Goal: Information Seeking & Learning: Find specific fact

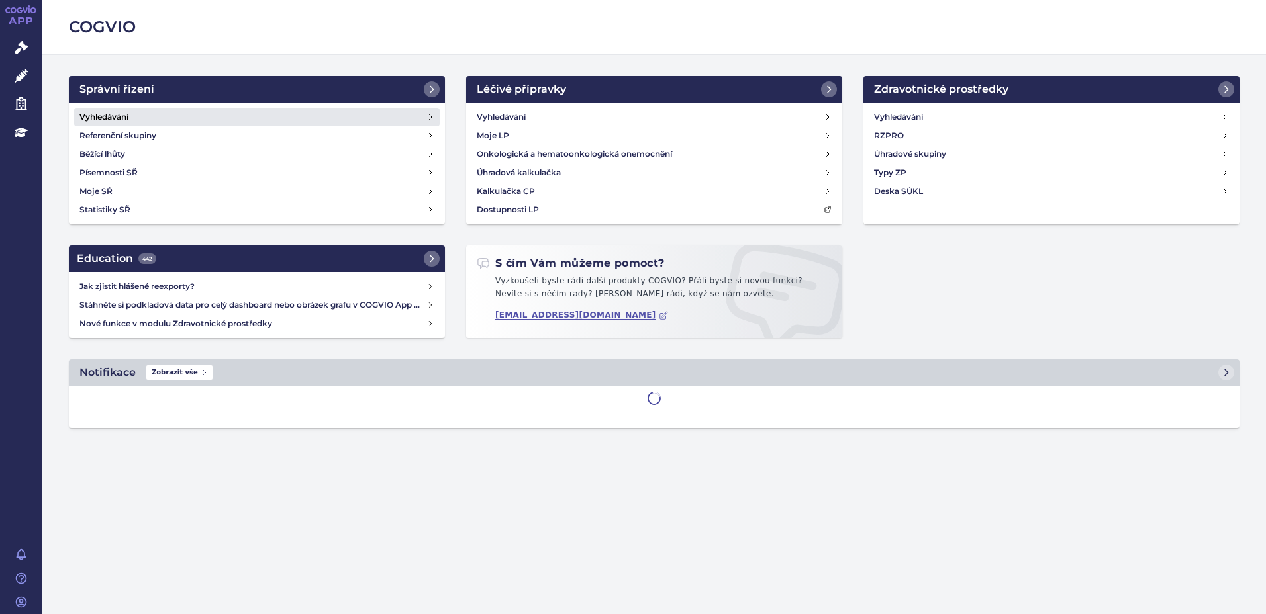
click at [128, 113] on h4 "Vyhledávání" at bounding box center [103, 117] width 49 height 13
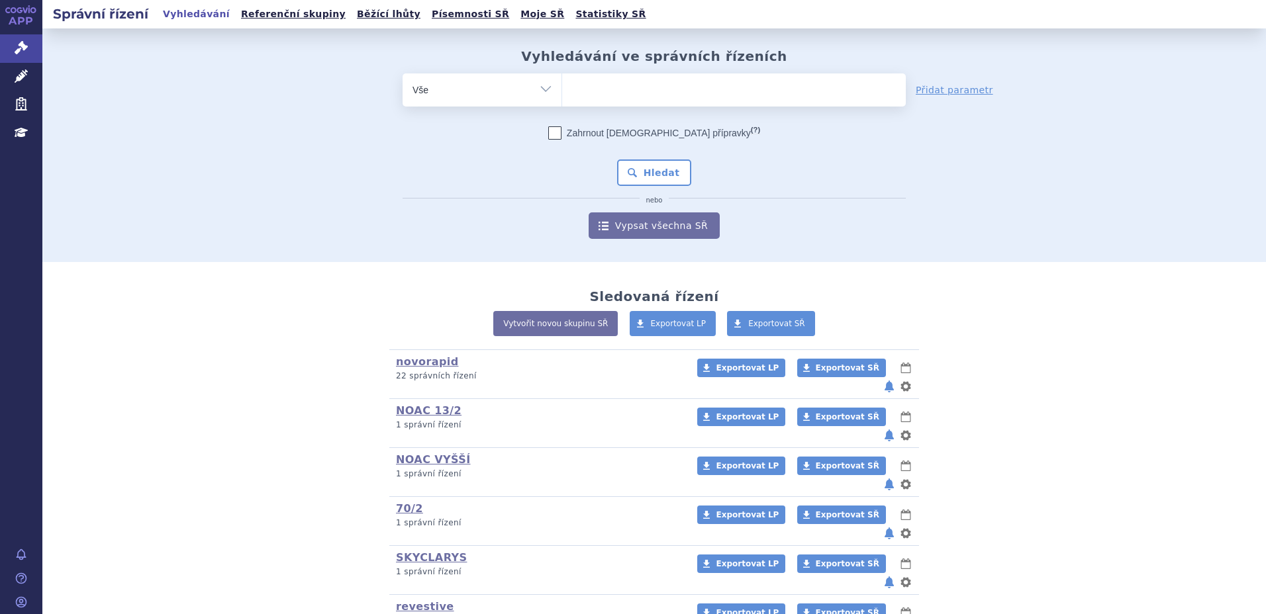
click at [595, 97] on ul at bounding box center [734, 87] width 344 height 28
click at [562, 97] on select at bounding box center [561, 89] width 1 height 33
paste input "SUKLS309877/2024"
type input "SUKLS309877/2024"
select select "SUKLS309877/2024"
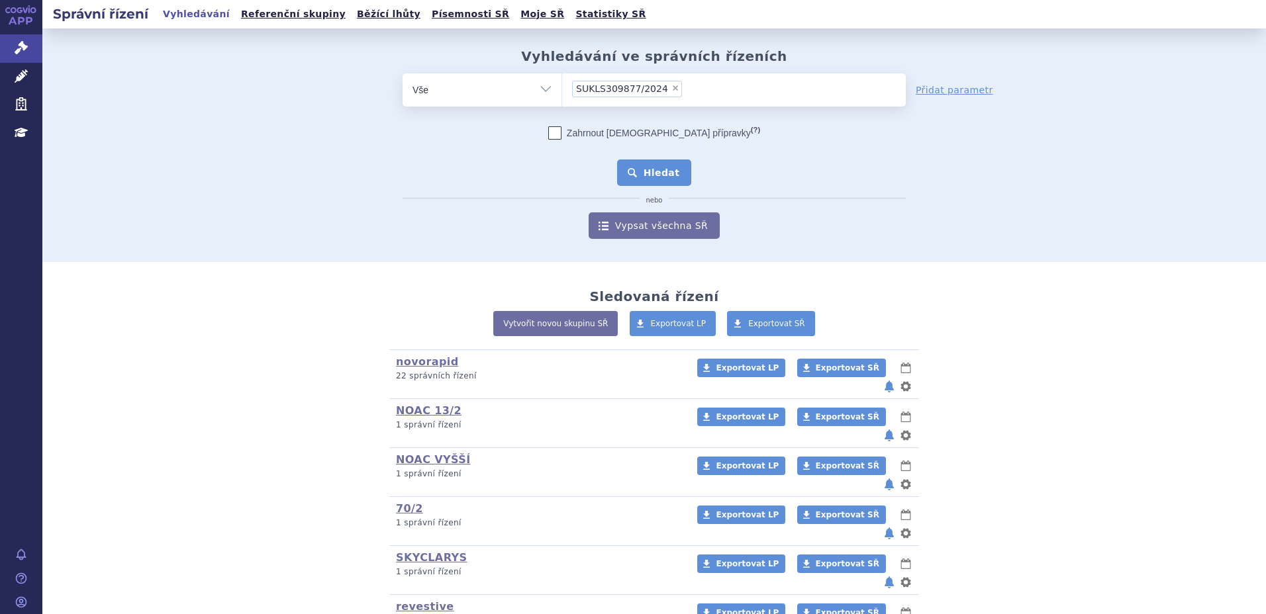
click at [638, 176] on button "Hledat" at bounding box center [654, 173] width 75 height 26
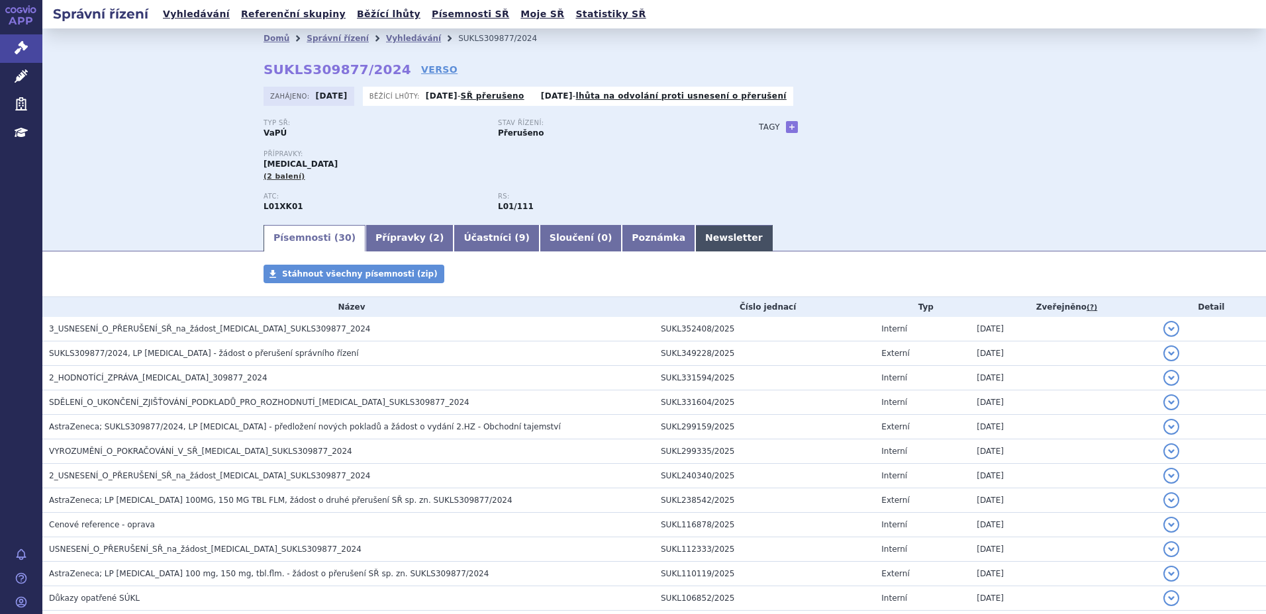
click at [695, 239] on link "Newsletter" at bounding box center [733, 238] width 77 height 26
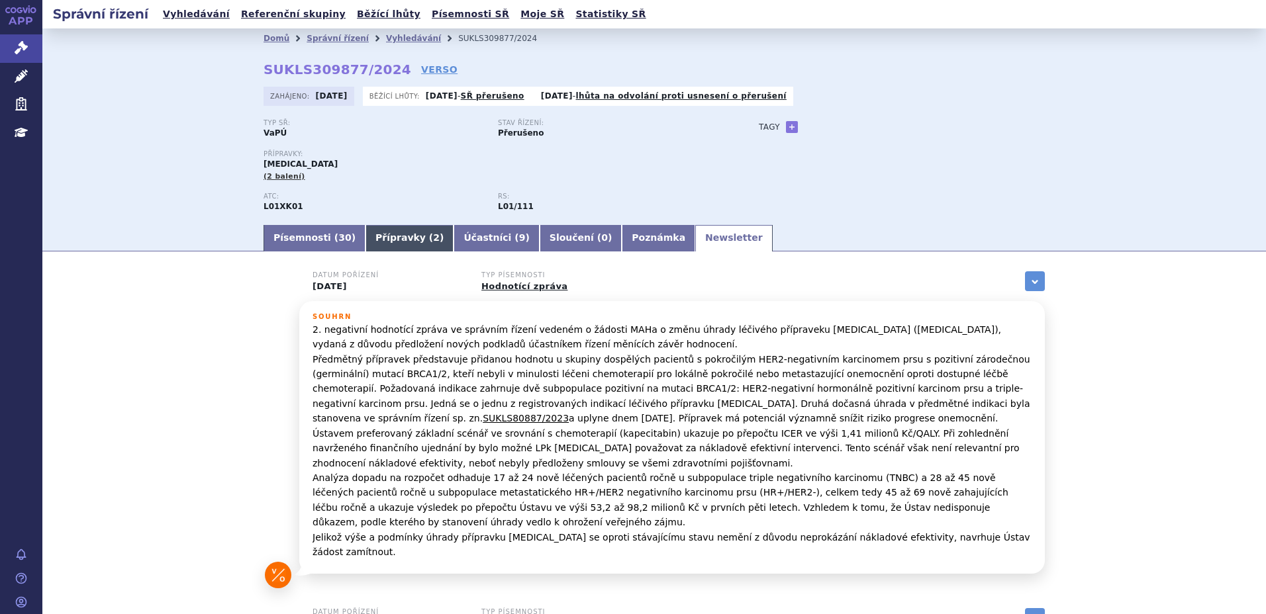
click at [367, 238] on link "Přípravky ( 2 )" at bounding box center [409, 238] width 88 height 26
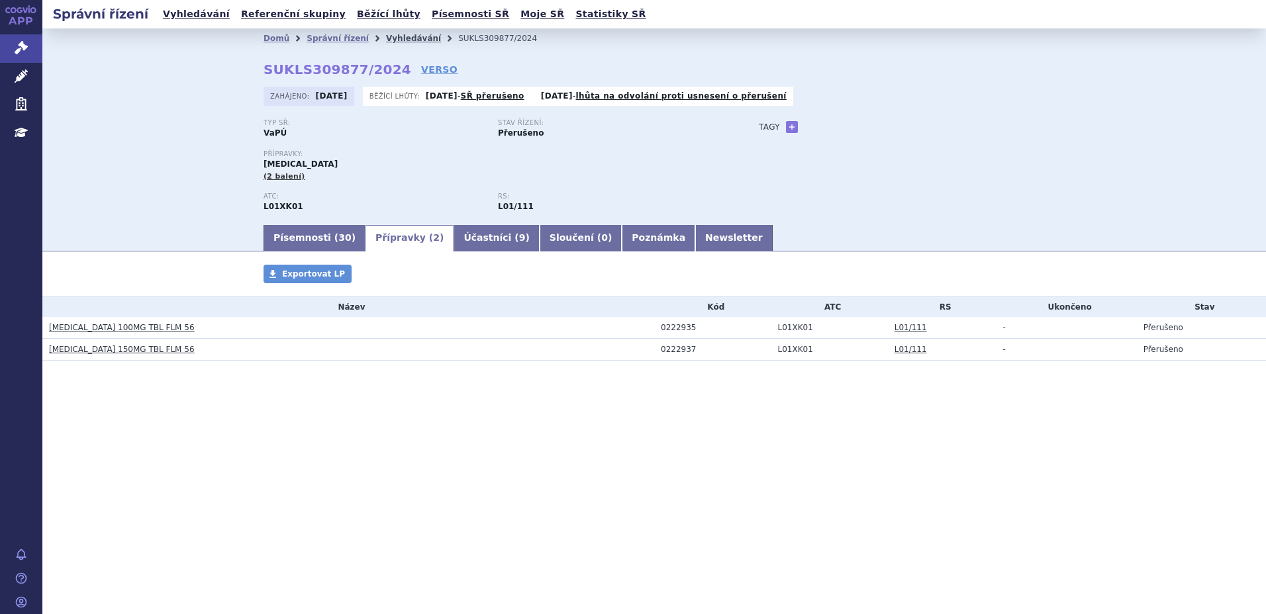
click at [401, 38] on link "Vyhledávání" at bounding box center [413, 38] width 55 height 9
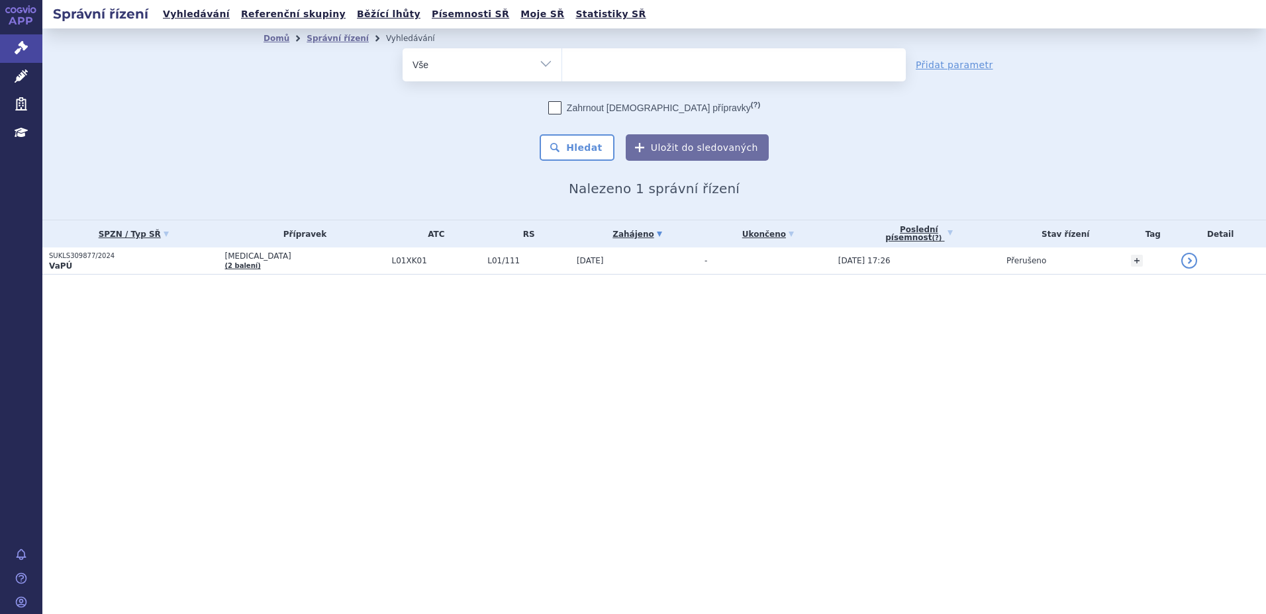
select select
type input "ry"
type input "ryb"
type input "rybre"
type input "rybreva"
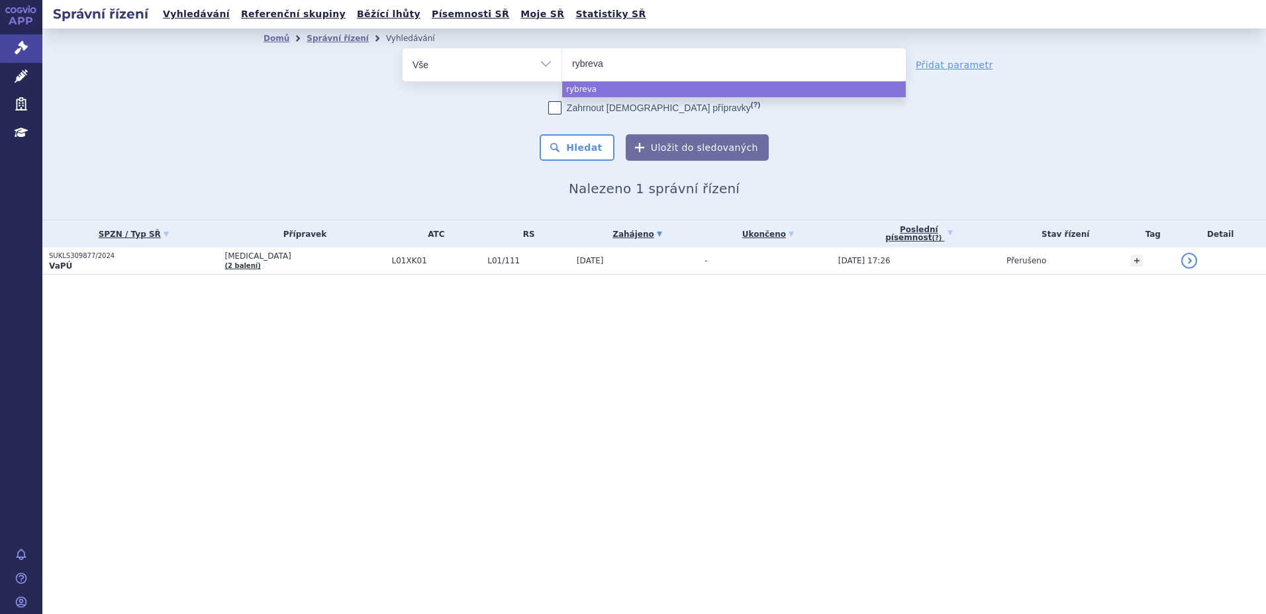
type input "rybrevan"
type input "[MEDICAL_DATA]"
select select "[MEDICAL_DATA]"
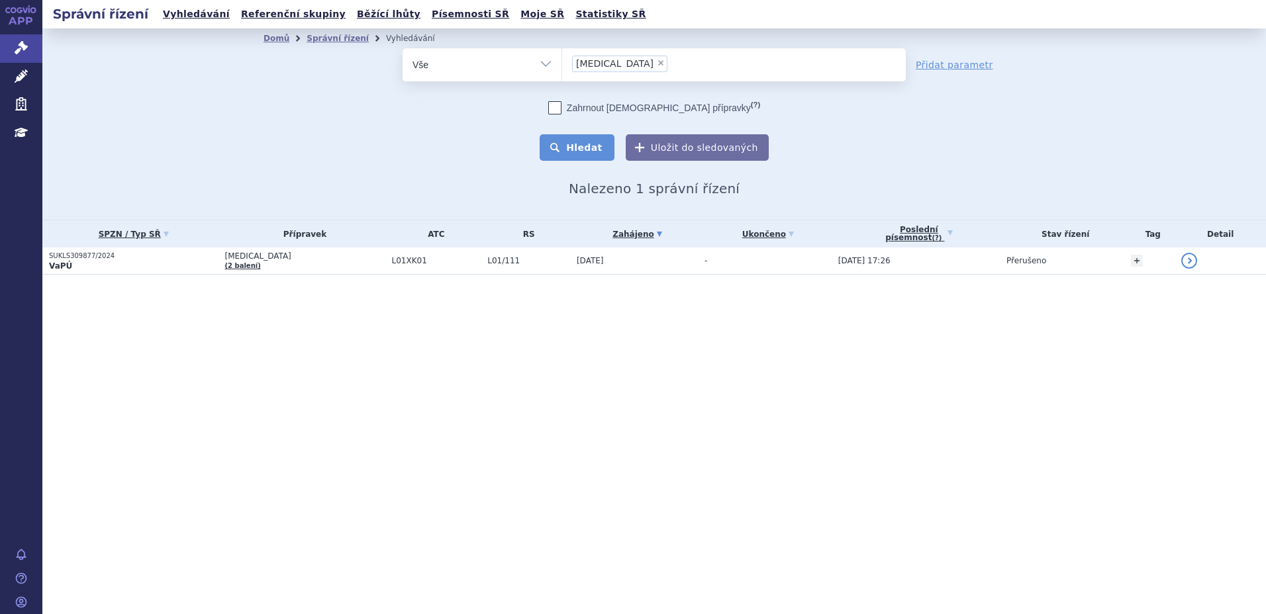
click at [581, 145] on button "Hledat" at bounding box center [577, 147] width 75 height 26
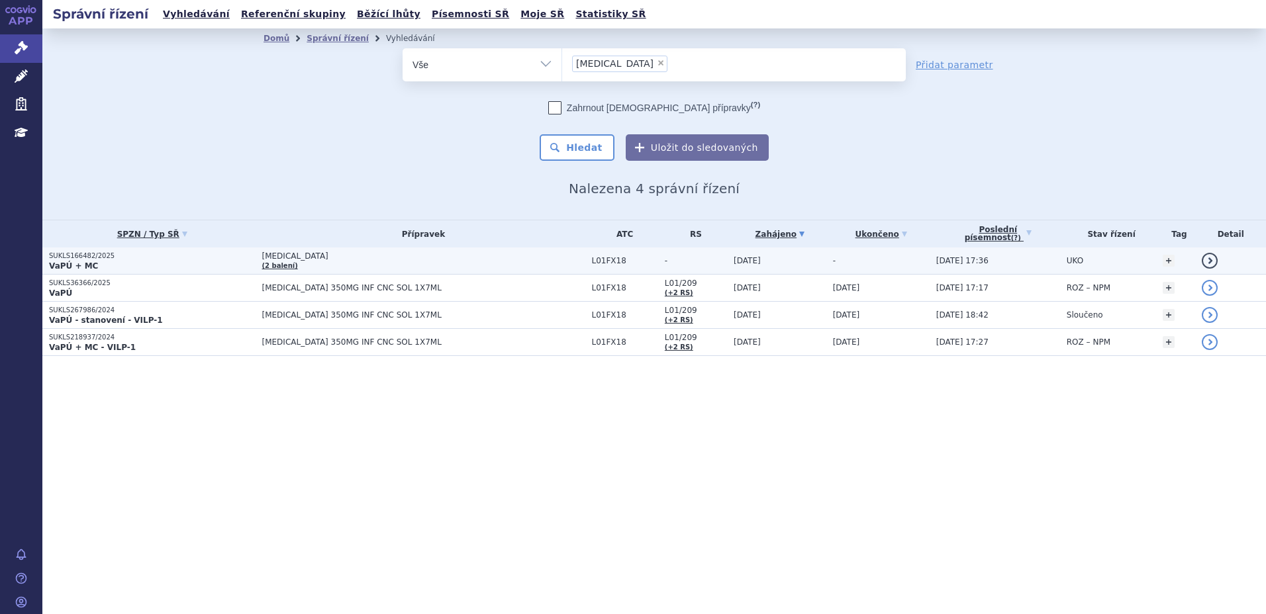
click at [75, 262] on strong "VaPÚ + MC" at bounding box center [73, 266] width 49 height 9
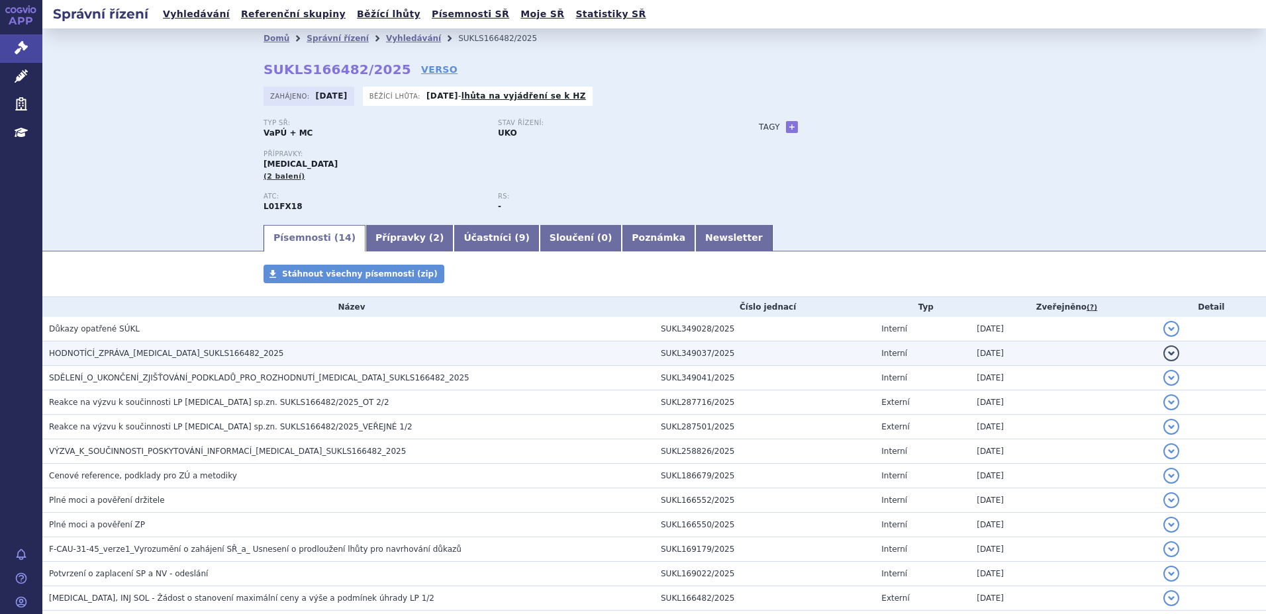
click at [189, 350] on span "HODNOTÍCÍ_ZPRÁVA_RYBREVANT_SUKLS166482_2025" at bounding box center [166, 353] width 235 height 9
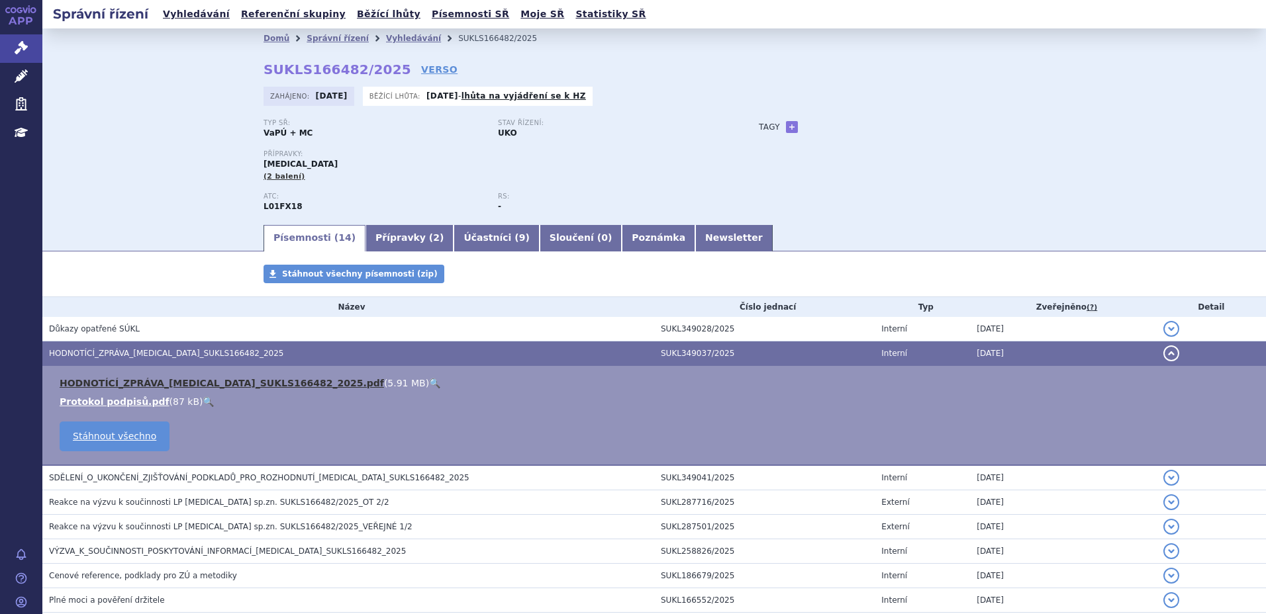
click at [187, 382] on link "HODNOTÍCÍ_ZPRÁVA_RYBREVANT_SUKLS166482_2025.pdf" at bounding box center [222, 383] width 324 height 11
